Goal: Feedback & Contribution: Submit feedback/report problem

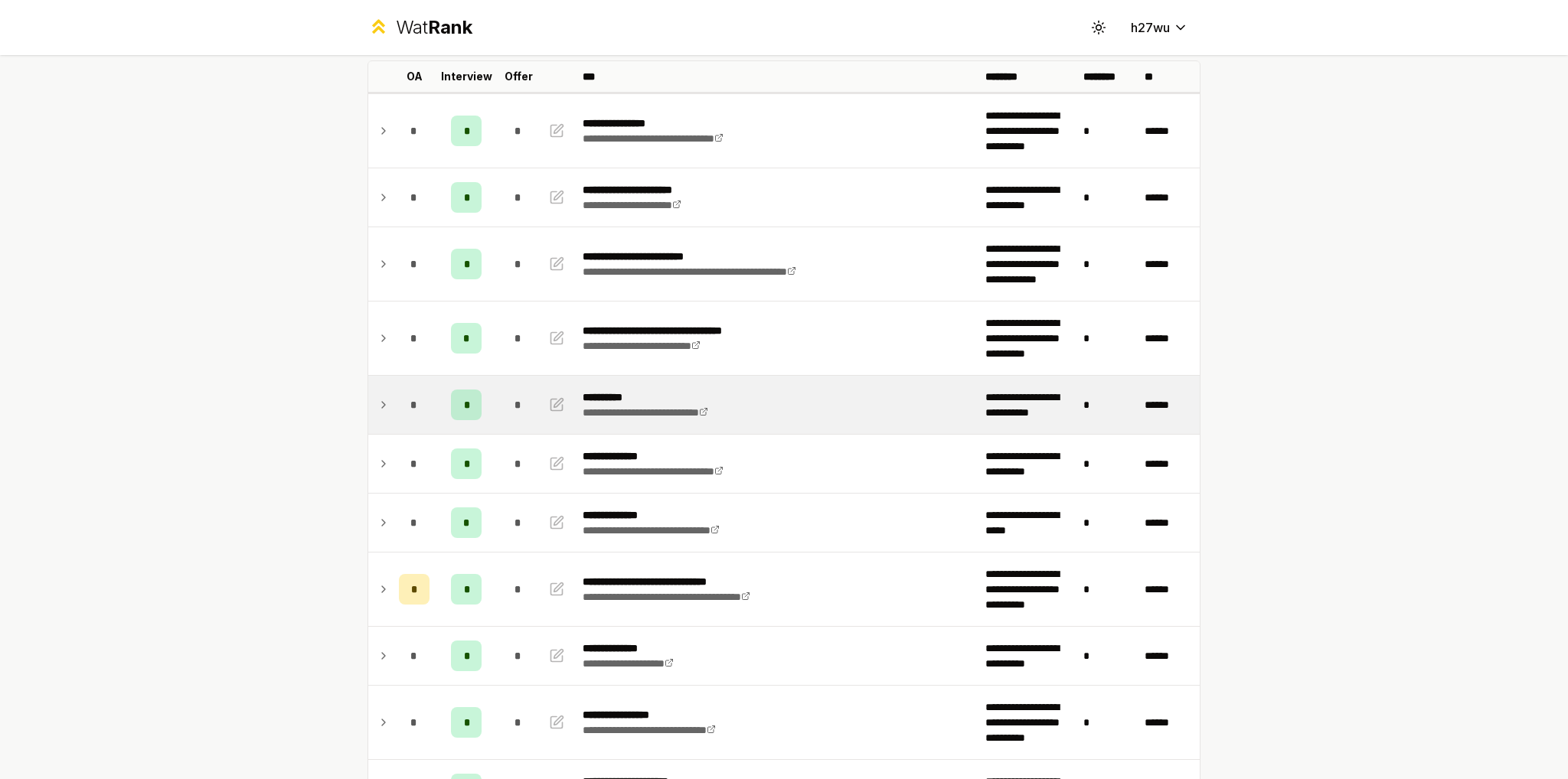
scroll to position [77, 0]
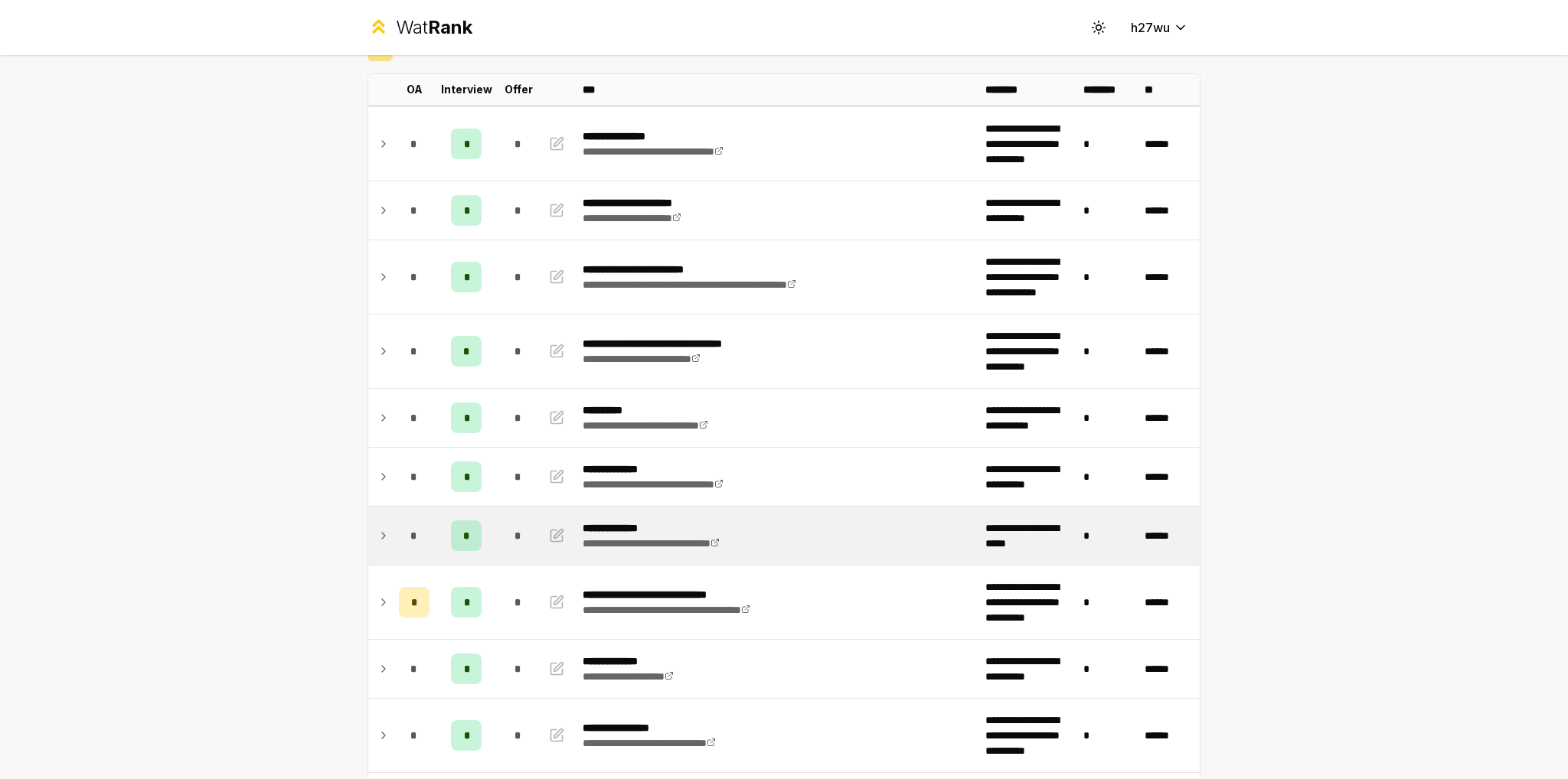
click at [378, 532] on icon at bounding box center [384, 535] width 12 height 19
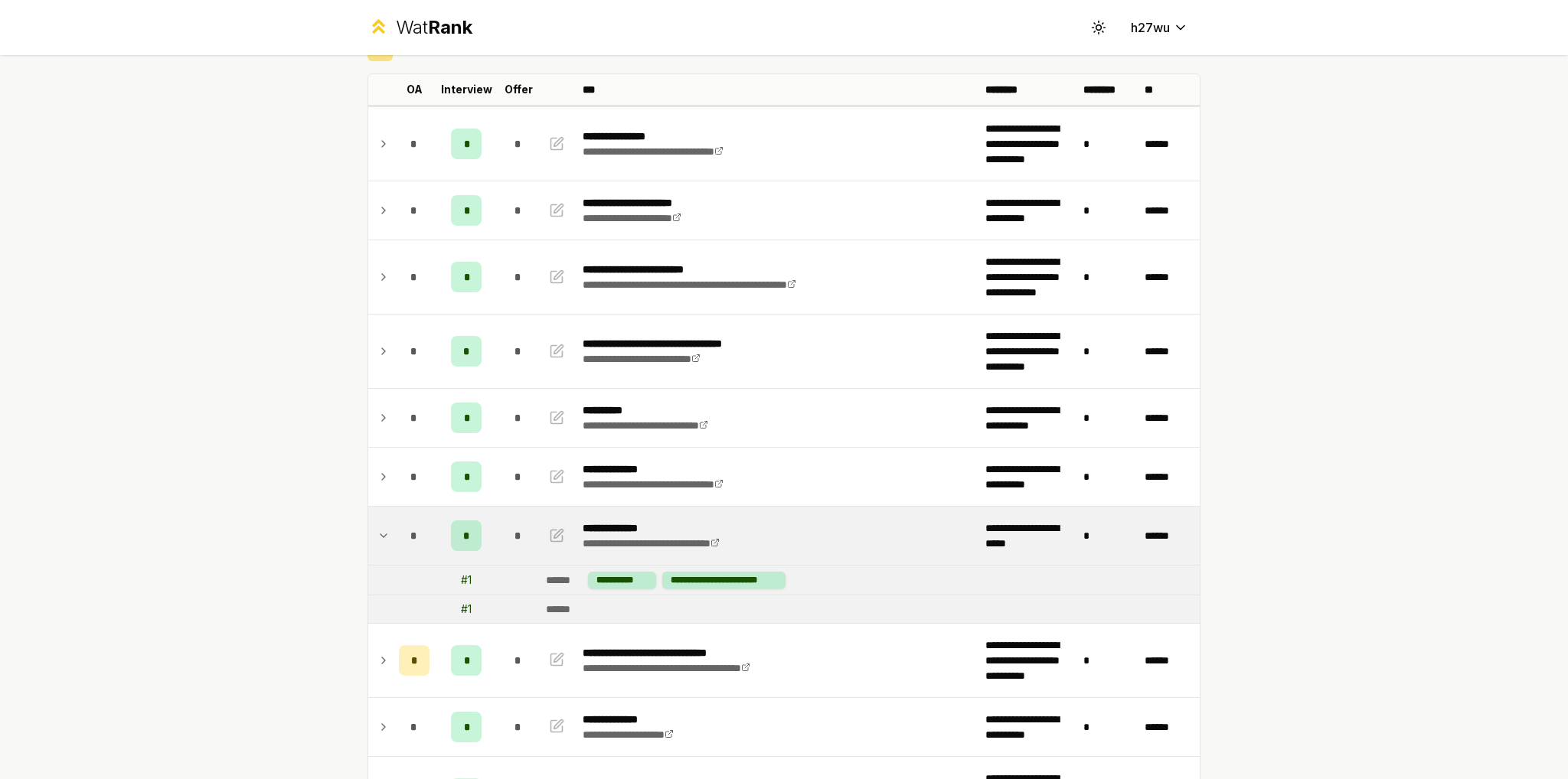
click at [463, 531] on span "*" at bounding box center [466, 536] width 7 height 16
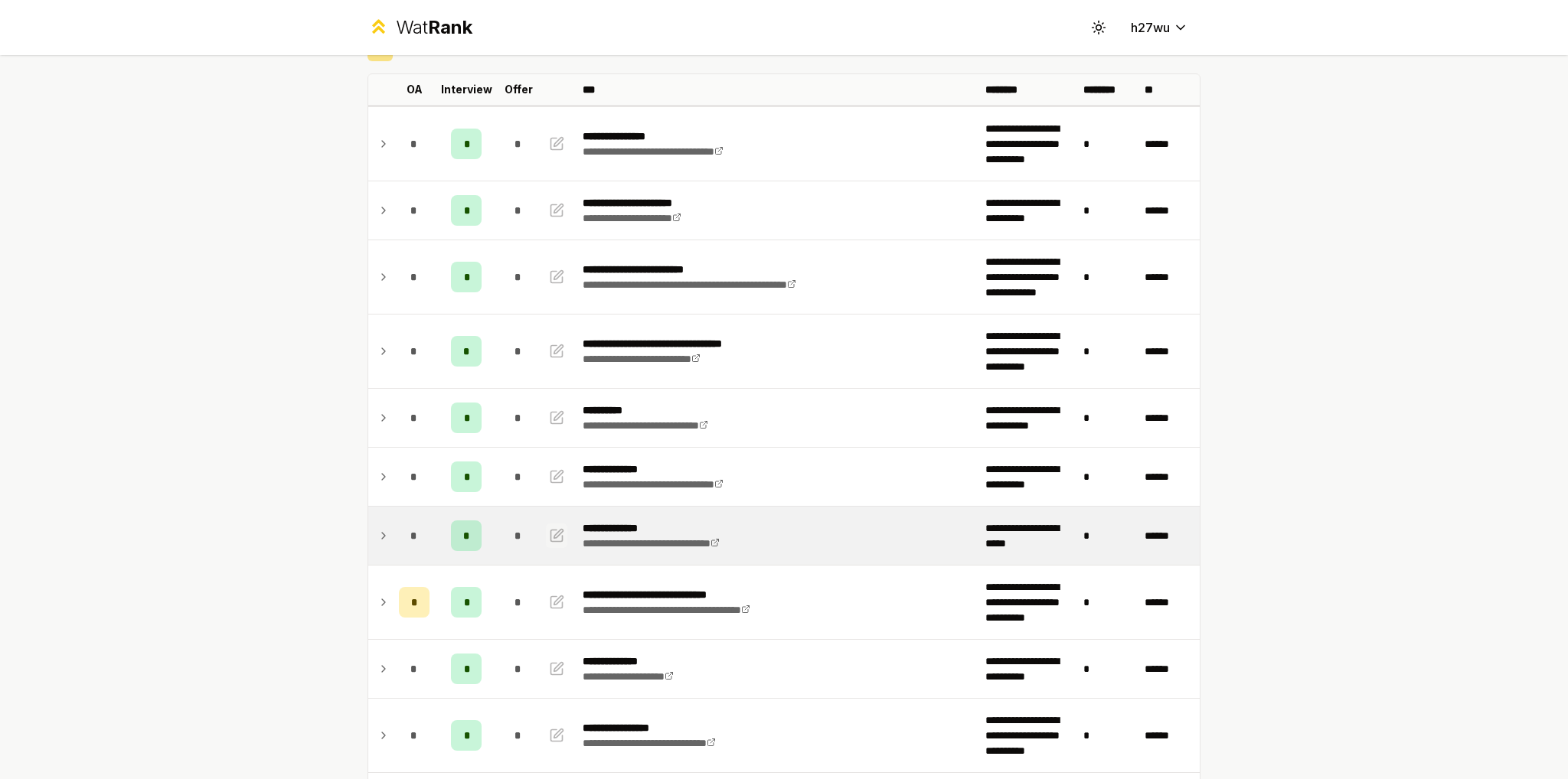
click at [555, 534] on icon "button" at bounding box center [557, 535] width 16 height 19
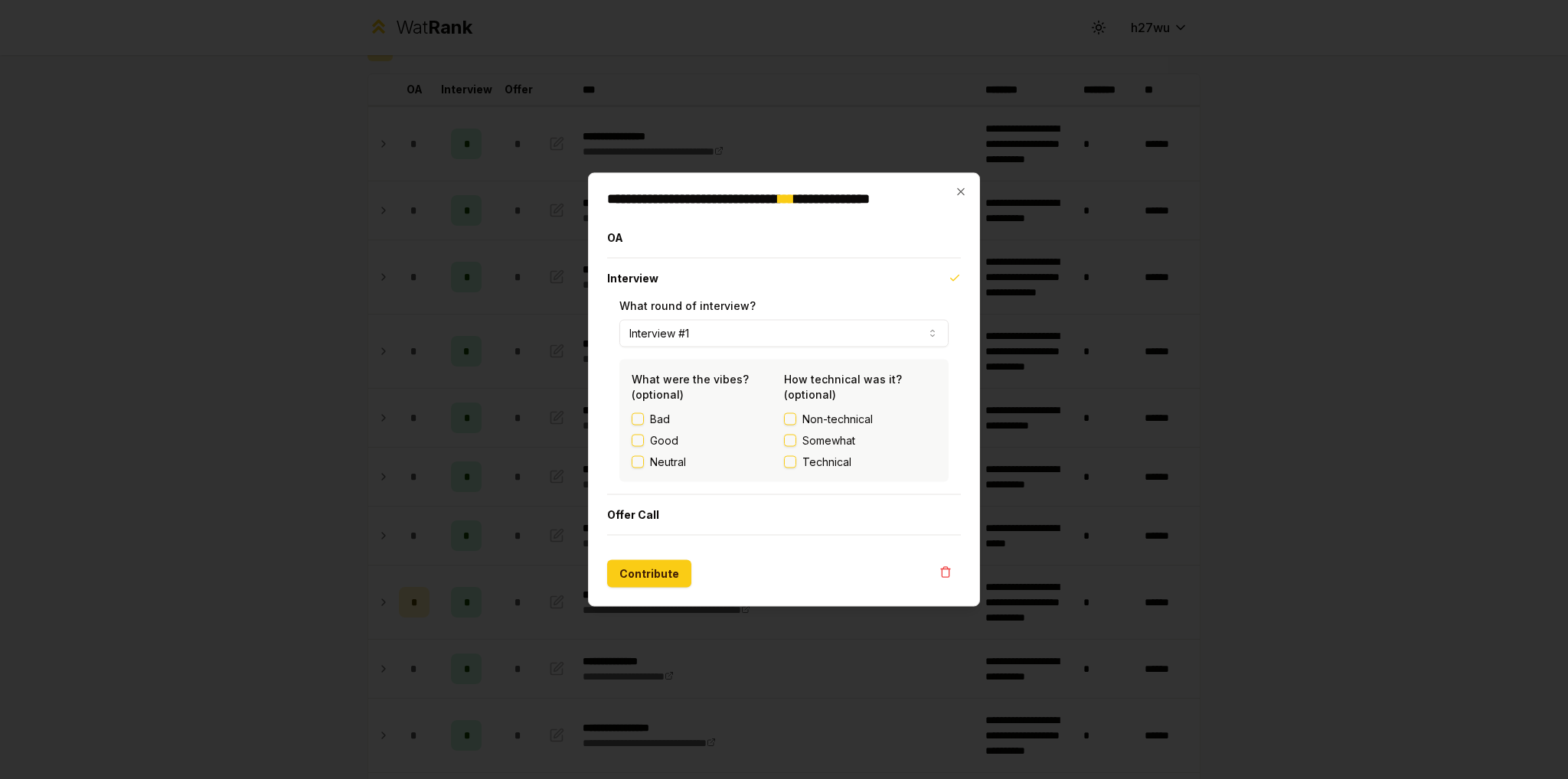
click at [796, 445] on label "Somewhat" at bounding box center [860, 441] width 152 height 16
click at [796, 445] on button "Somewhat" at bounding box center [790, 441] width 12 height 12
click at [632, 462] on button "Neutral" at bounding box center [637, 462] width 12 height 12
click at [630, 575] on button "Contribute" at bounding box center [649, 574] width 84 height 28
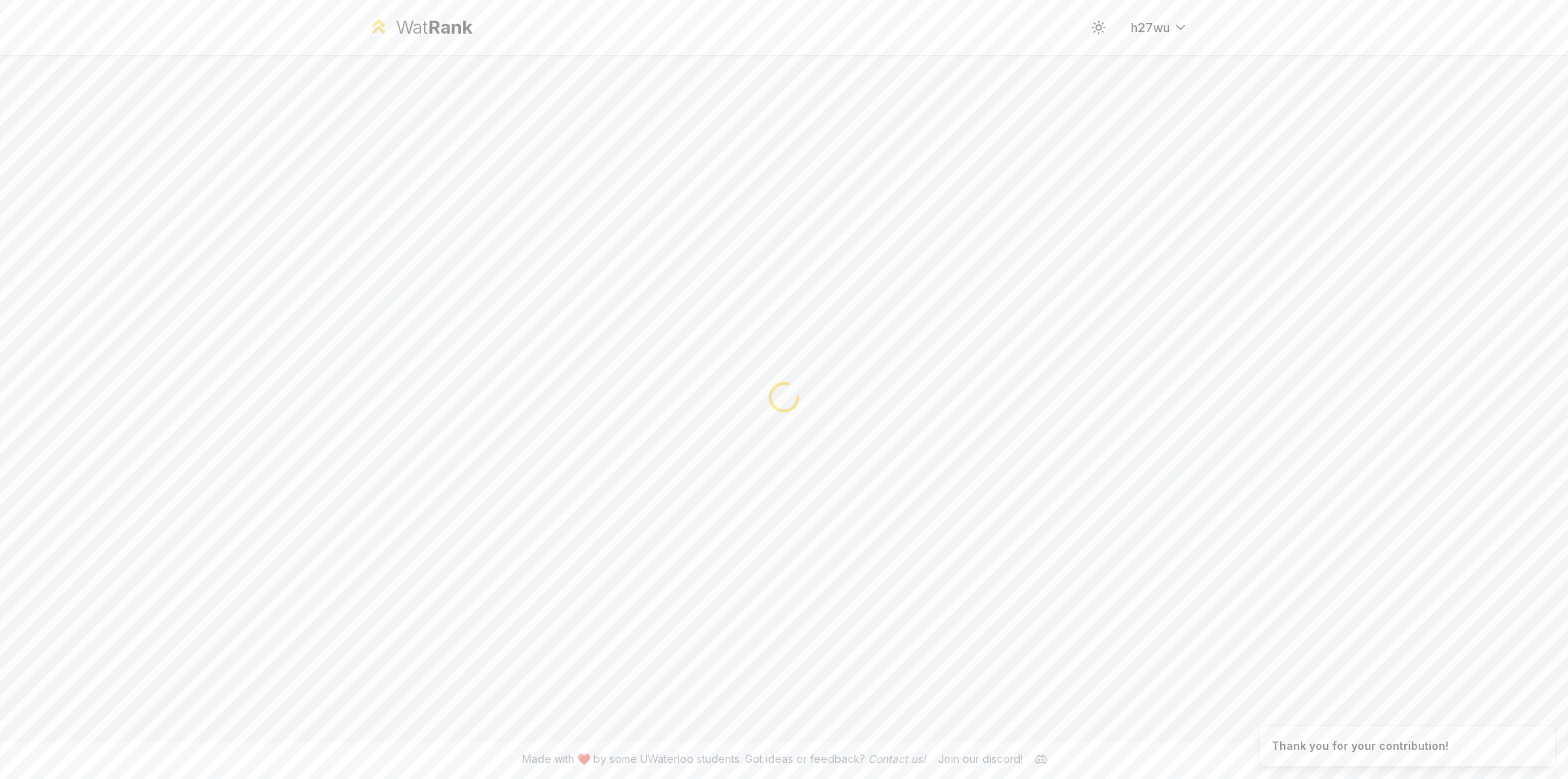
scroll to position [0, 0]
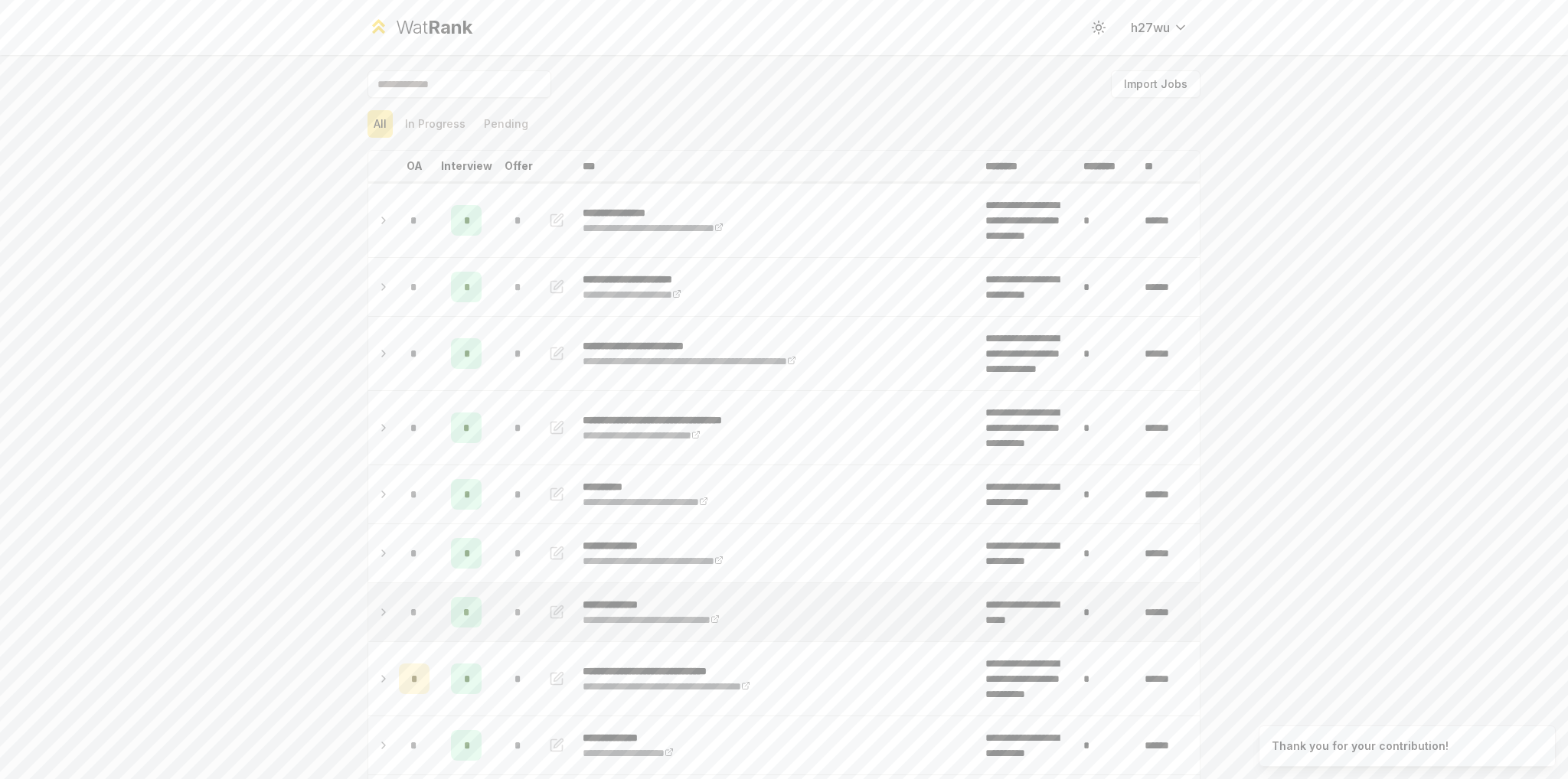
click at [378, 613] on icon at bounding box center [384, 612] width 12 height 19
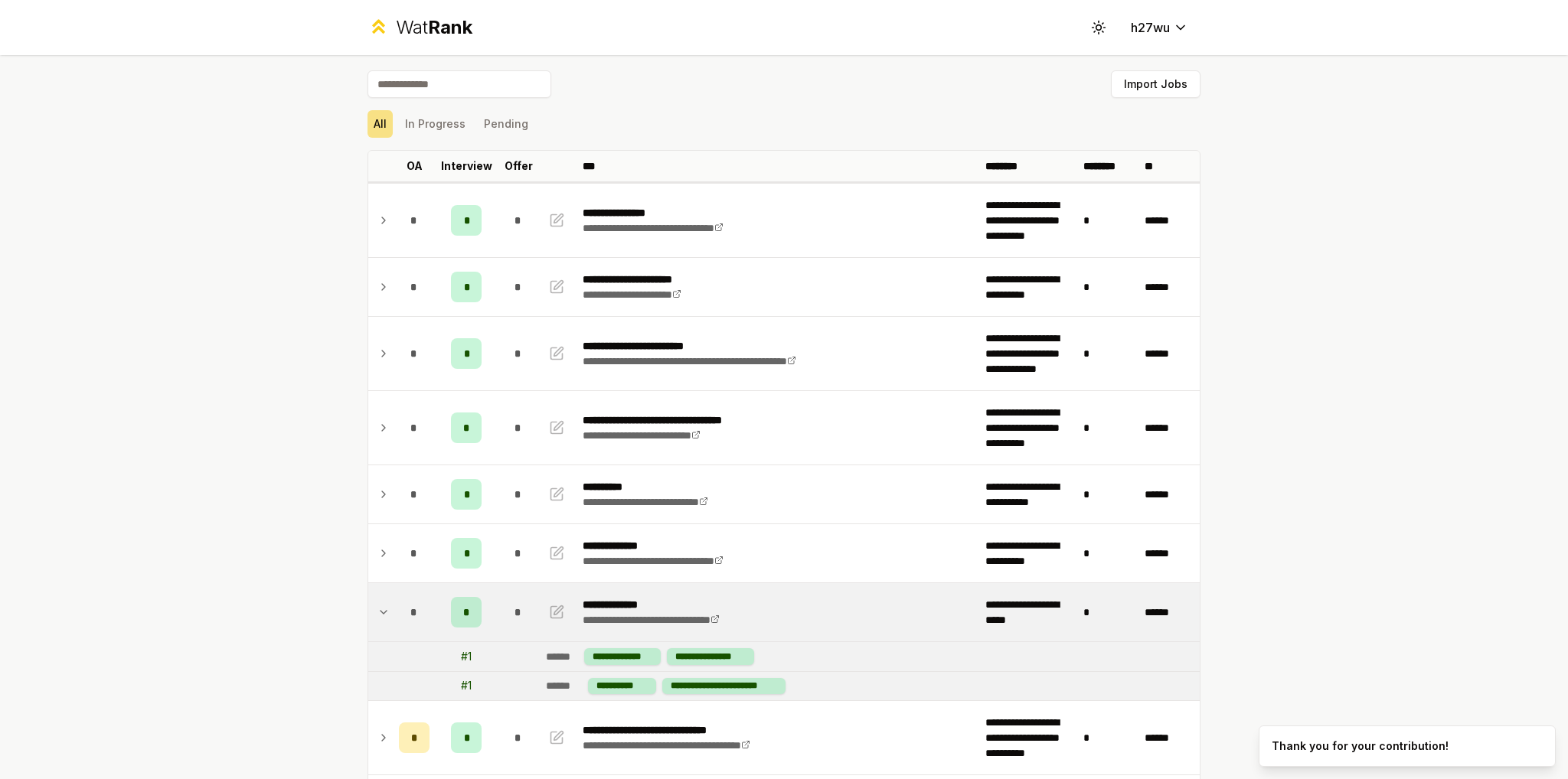
click at [378, 613] on icon at bounding box center [384, 612] width 12 height 19
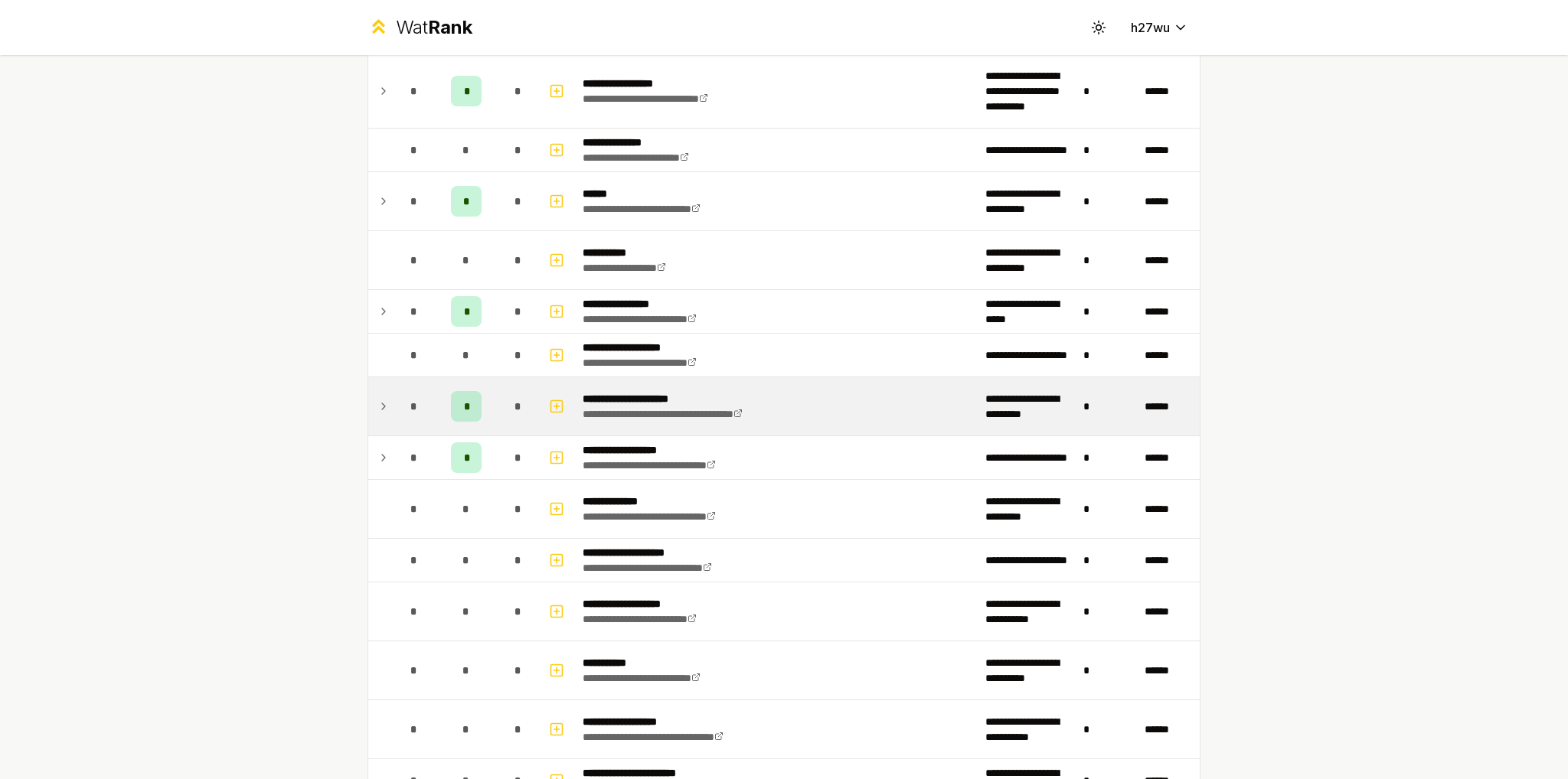
scroll to position [2526, 0]
